Goal: Information Seeking & Learning: Learn about a topic

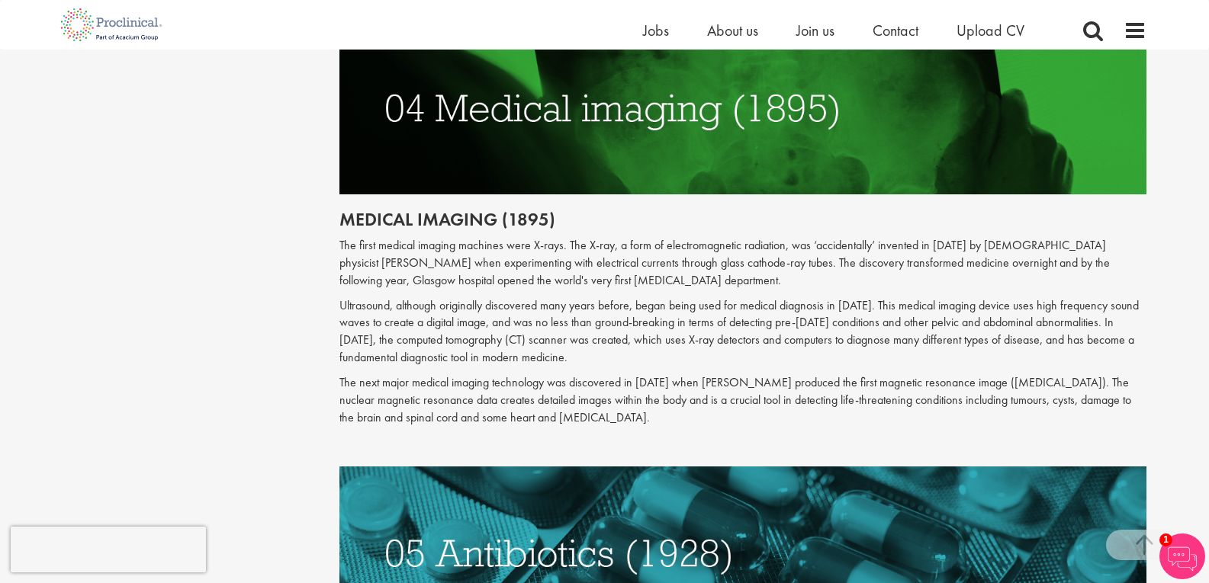
scroll to position [1830, 0]
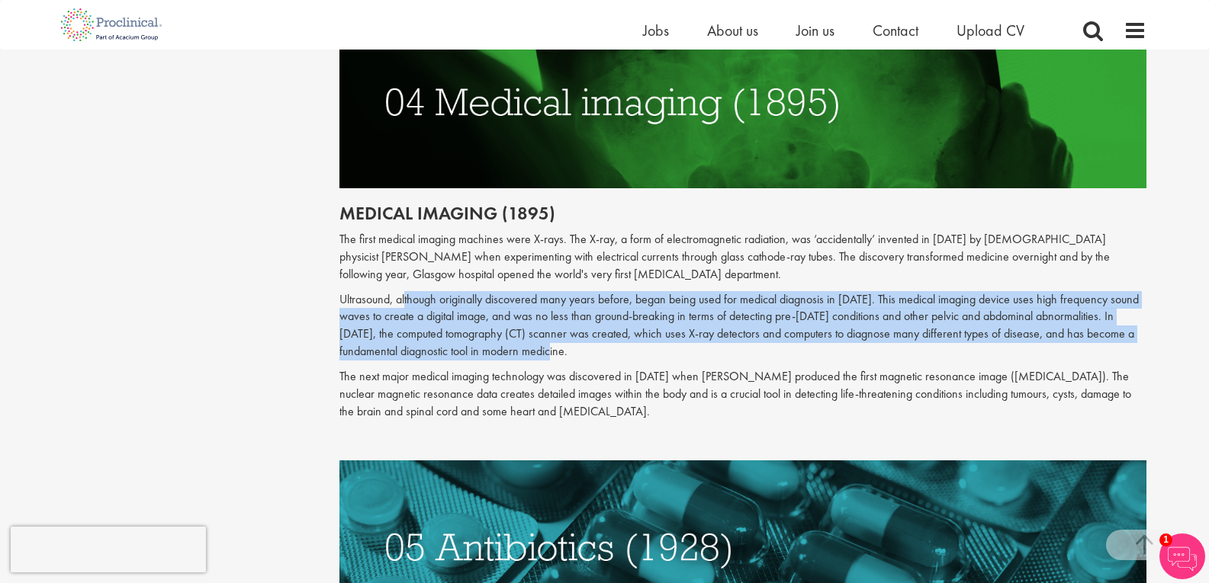
drag, startPoint x: 407, startPoint y: 286, endPoint x: 841, endPoint y: 339, distance: 438.0
click at [844, 343] on p "Ultrasound, although originally discovered many years before, began being used …" at bounding box center [742, 325] width 807 height 69
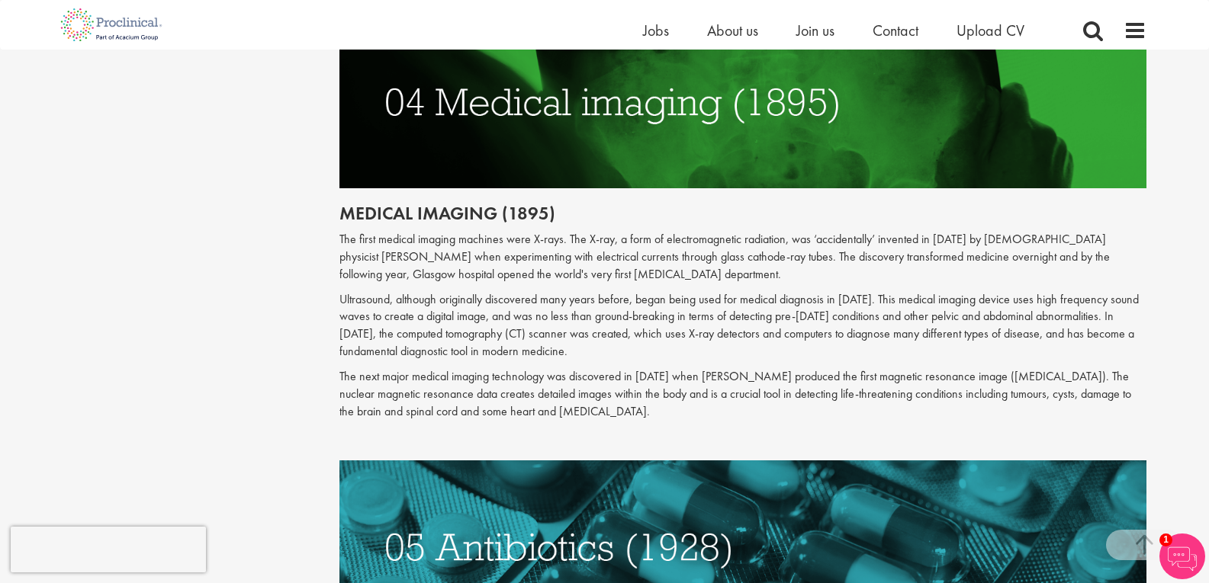
click at [876, 368] on p "The next major medical imaging technology was discovered in [DATE] when [PERSON…" at bounding box center [742, 394] width 807 height 53
drag, startPoint x: 431, startPoint y: 280, endPoint x: 600, endPoint y: 284, distance: 169.4
click at [600, 291] on p "Ultrasound, although originally discovered many years before, began being used …" at bounding box center [742, 325] width 807 height 69
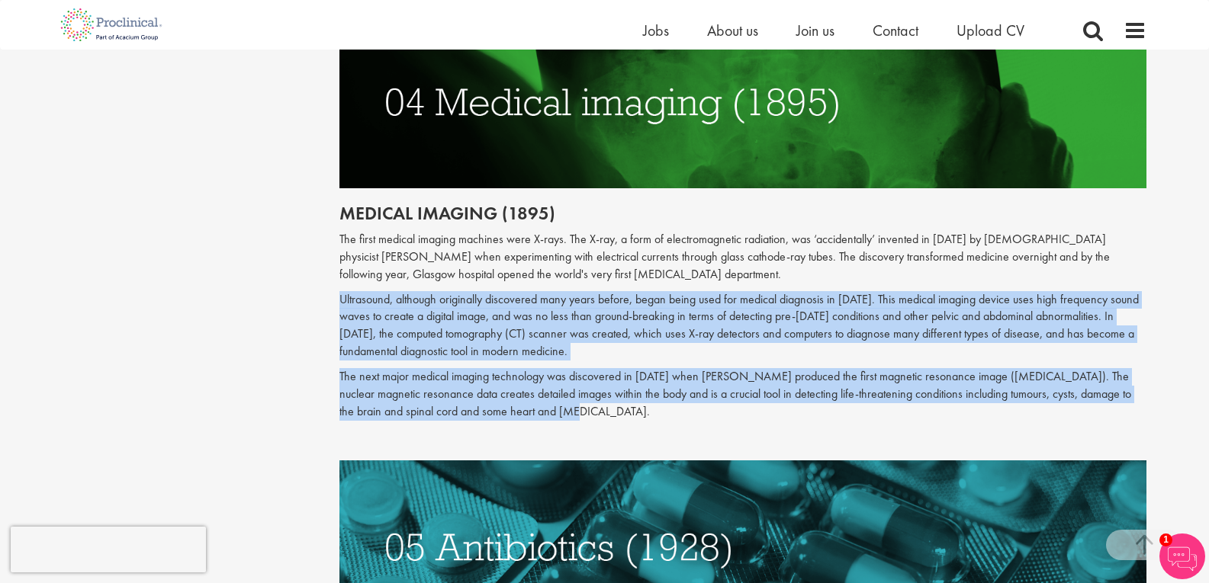
drag, startPoint x: 336, startPoint y: 282, endPoint x: 588, endPoint y: 388, distance: 273.1
click at [588, 388] on div "The top 10 medical advances in history Author: [PERSON_NAME] Posting date: [DAT…" at bounding box center [743, 481] width 830 height 4283
copy div "Ultrasound, although originally discovered many years before, began being used …"
click at [645, 319] on p "Ultrasound, although originally discovered many years before, began being used …" at bounding box center [742, 325] width 807 height 69
